Goal: Task Accomplishment & Management: Complete application form

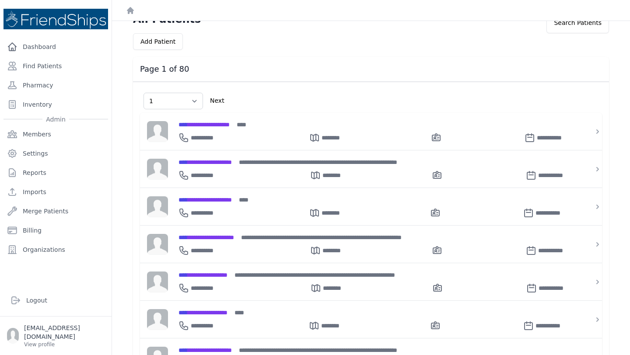
scroll to position [17, 0]
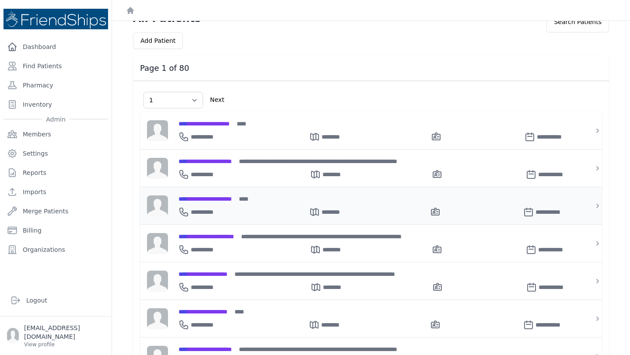
click at [295, 200] on div "**********" at bounding box center [375, 198] width 395 height 9
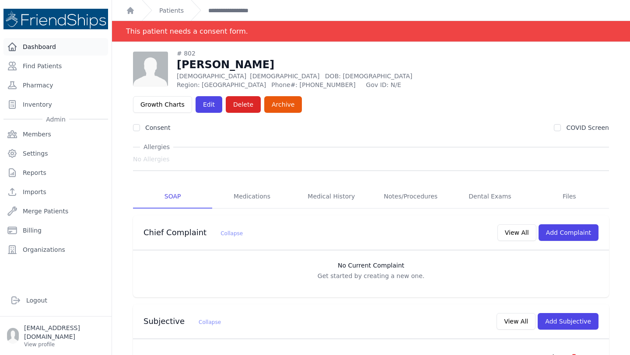
click at [42, 42] on link "Dashboard" at bounding box center [55, 46] width 104 height 17
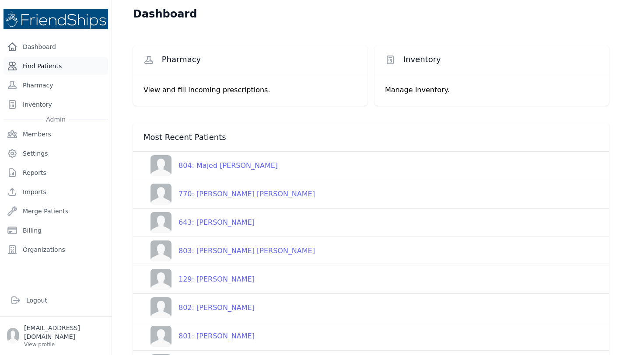
click at [24, 66] on link "Find Patients" at bounding box center [55, 65] width 104 height 17
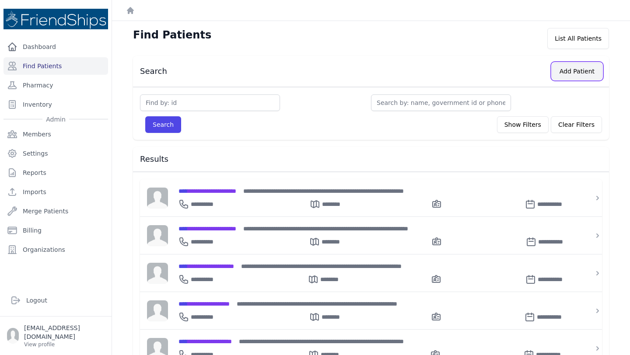
click at [569, 70] on button "Add Patient" at bounding box center [577, 71] width 50 height 17
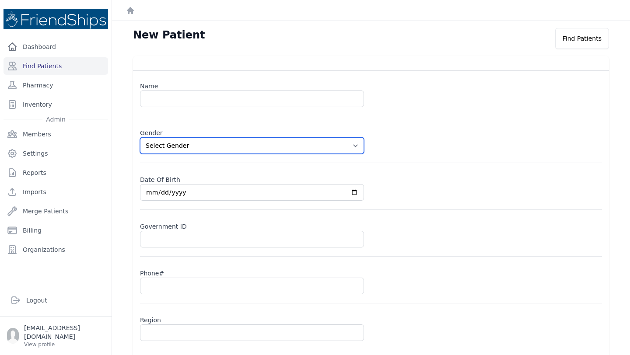
click at [261, 153] on select "Select Gender Male Female" at bounding box center [252, 145] width 224 height 17
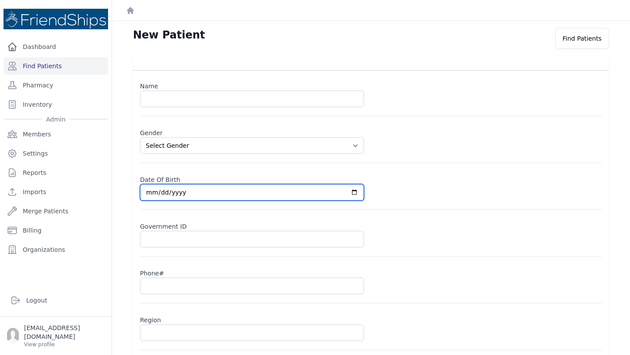
click at [248, 199] on input "date" at bounding box center [252, 192] width 224 height 17
click at [356, 193] on input "date" at bounding box center [252, 192] width 224 height 17
type input "2025-09-05"
select select
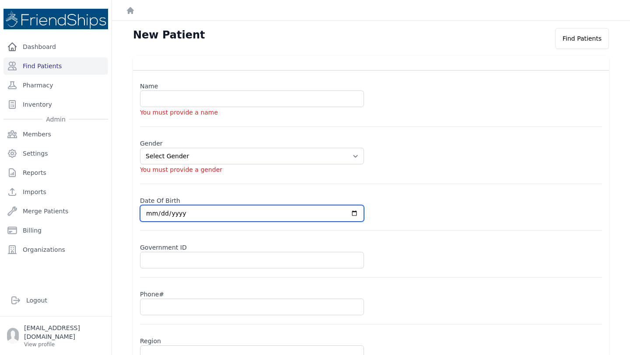
type input "2025-09-27"
select select
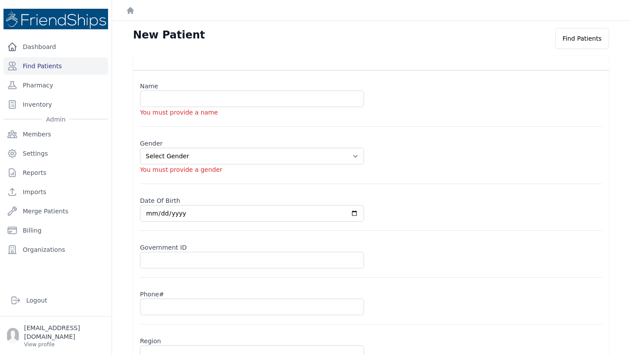
click at [190, 317] on div "Phone#" at bounding box center [371, 305] width 462 height 38
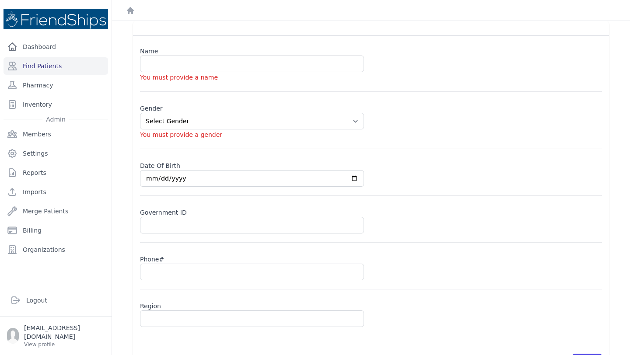
scroll to position [38, 0]
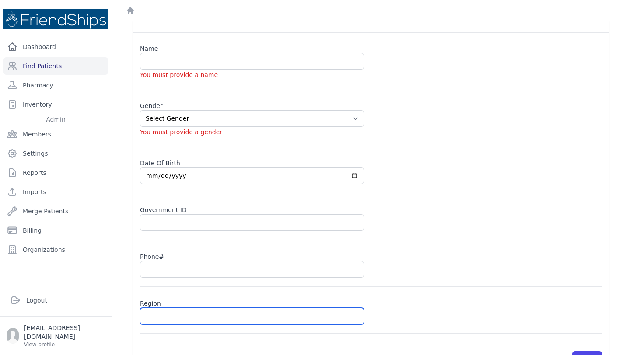
click at [175, 313] on input "text" at bounding box center [252, 316] width 224 height 17
type input "H"
select select
type input "Hama"
select select
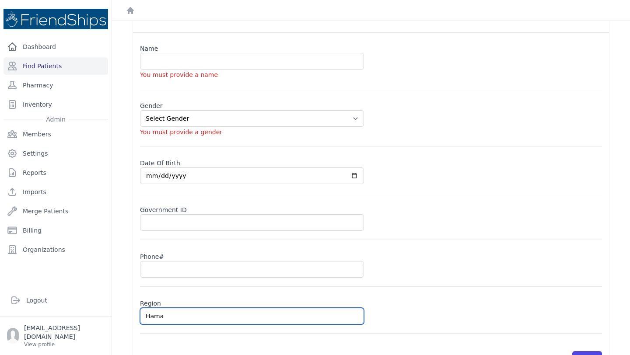
type input "Hamad"
select select
type input "Hamadi"
select select
type input "Hamadiy"
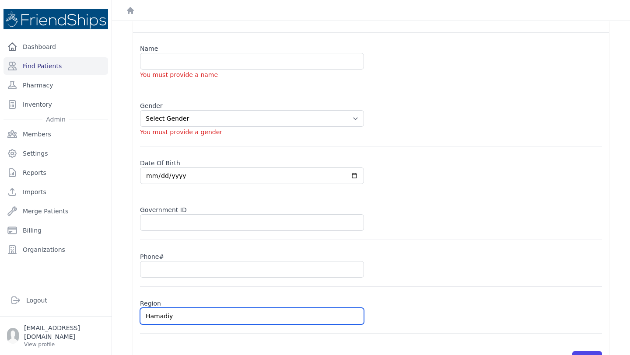
select select
type input "Hamadiya"
select select
type input "Hamadiya"
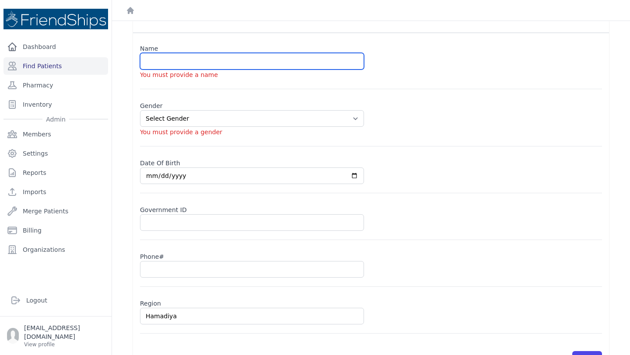
click at [176, 61] on input "text" at bounding box center [252, 61] width 224 height 17
type input "S"
type input "[PERSON_NAME] [PERSON_NAME]"
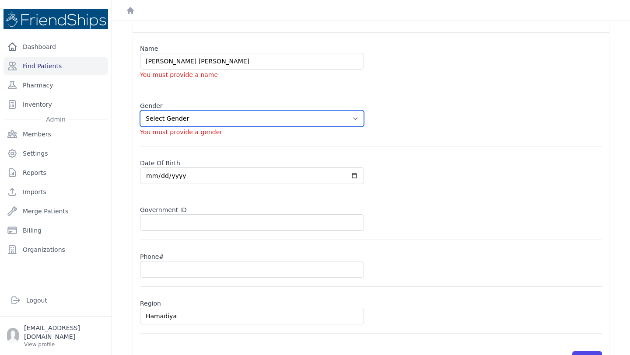
click at [238, 121] on select "Select Gender Male Female" at bounding box center [252, 118] width 224 height 17
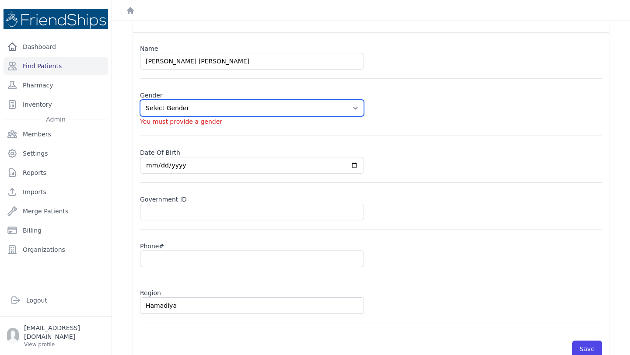
select select "male"
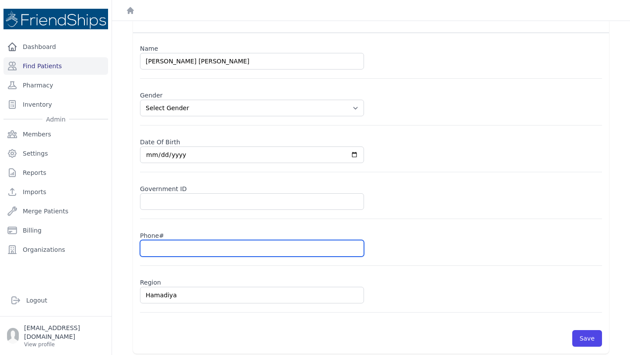
click at [200, 247] on input "text" at bounding box center [252, 248] width 224 height 17
type input "09"
select select "male"
type input "098"
select select "male"
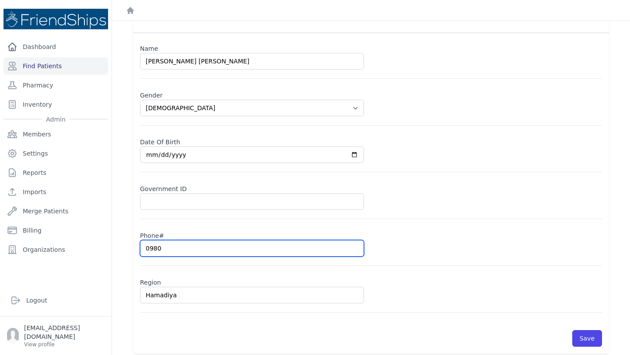
type input "09801"
select select "male"
type input "098016"
select select "male"
type input "0980164"
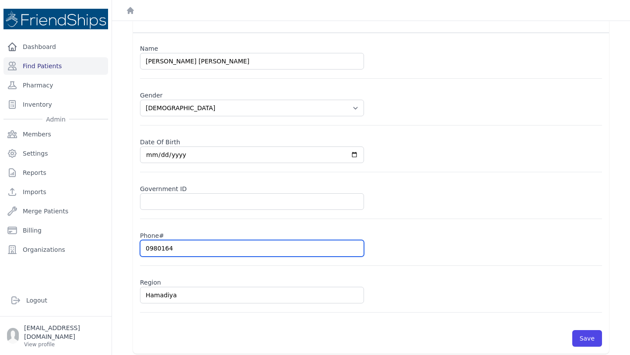
select select "male"
type input "098016425"
select select "male"
type input "0980164256"
select select "male"
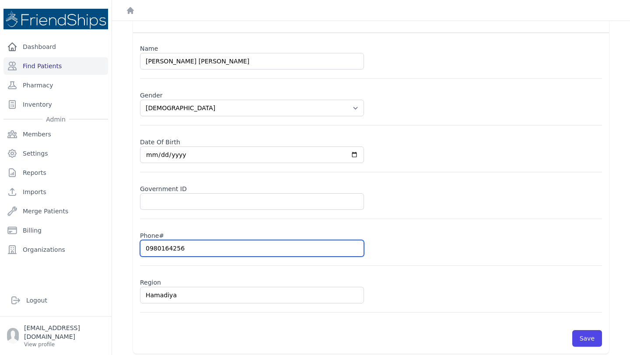
type input "0980164256"
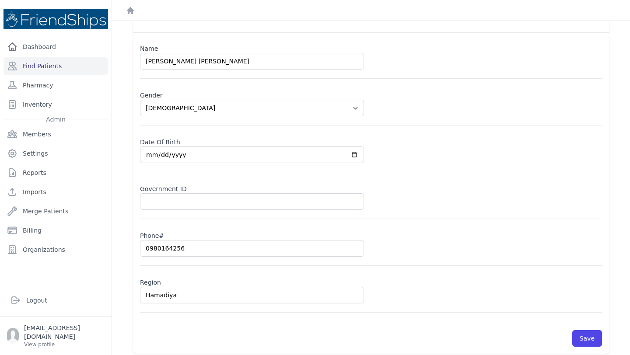
click at [407, 230] on label "Phone#" at bounding box center [371, 234] width 462 height 12
click at [594, 334] on button "Save" at bounding box center [587, 338] width 30 height 17
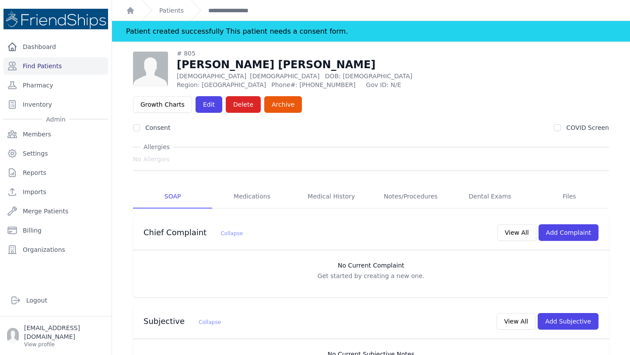
click at [393, 74] on div "# 805 Yahya Amjad Shabib Male 0 Years Old DOB: 2025-Sep-27 Region: Hamadiya Pho…" at bounding box center [371, 69] width 476 height 40
click at [397, 123] on div "Consent COVID Screen" at bounding box center [371, 127] width 476 height 9
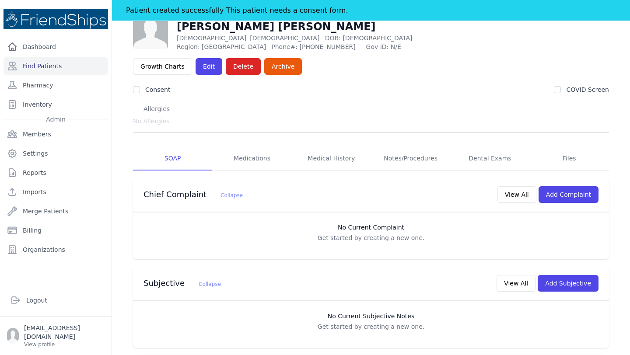
scroll to position [43, 0]
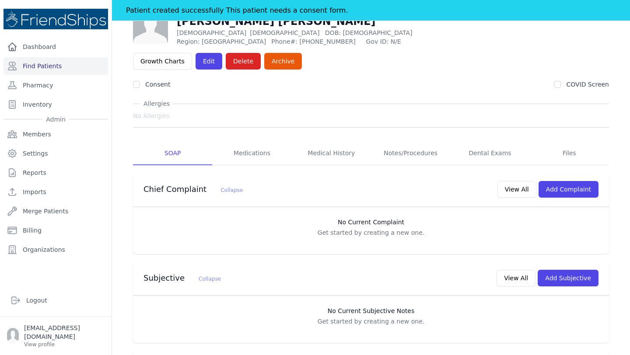
click at [413, 108] on div "No Allergies" at bounding box center [371, 116] width 476 height 16
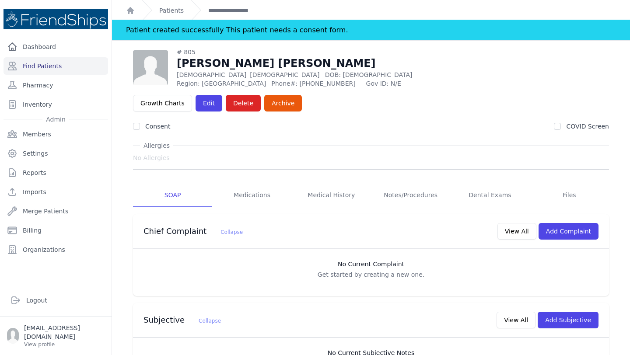
scroll to position [0, 0]
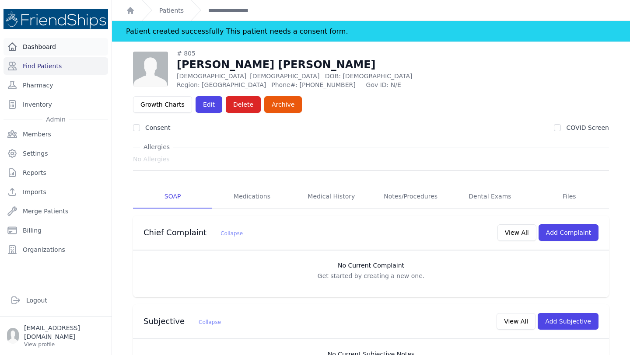
click at [45, 53] on link "Dashboard" at bounding box center [55, 46] width 104 height 17
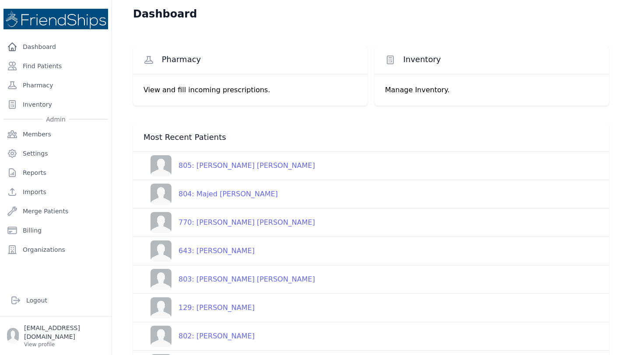
click at [308, 44] on div "Pharmacy View and fill incoming prescriptions. Inventory Manage Inventory." at bounding box center [371, 75] width 476 height 95
click at [383, 35] on div "Pharmacy View and fill incoming prescriptions. Inventory Manage Inventory." at bounding box center [371, 75] width 476 height 95
click at [212, 163] on div "805: [PERSON_NAME] [PERSON_NAME]" at bounding box center [242, 165] width 143 height 10
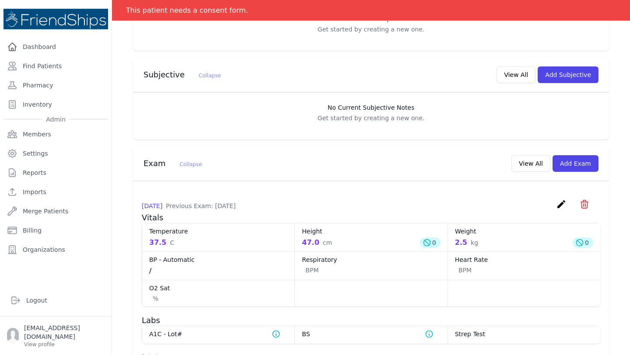
scroll to position [255, 0]
